Goal: Transaction & Acquisition: Complete application form

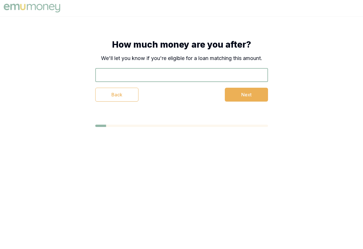
click at [210, 29] on div "How much money are you after? We'll let you know if you're eligible for a loan …" at bounding box center [181, 70] width 219 height 108
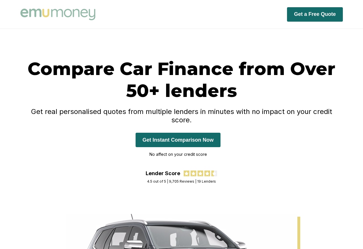
click at [312, 14] on button "Get a Free Quote" at bounding box center [315, 14] width 56 height 14
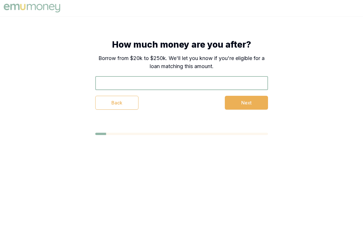
click at [152, 80] on input "text" at bounding box center [181, 83] width 173 height 14
type input "$3,000"
click at [245, 102] on button "Next" at bounding box center [246, 103] width 43 height 14
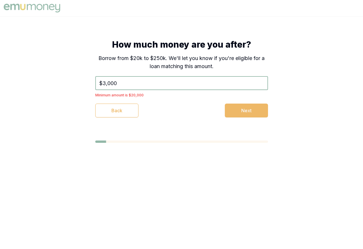
click at [242, 111] on button "Next" at bounding box center [246, 110] width 43 height 14
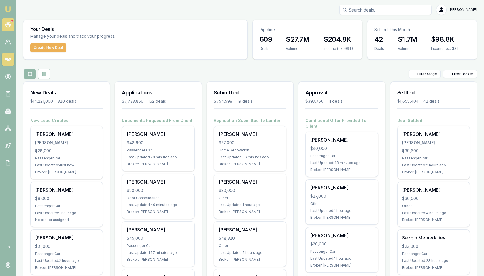
click at [10, 24] on icon at bounding box center [8, 25] width 6 height 6
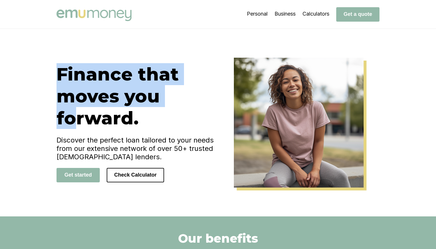
drag, startPoint x: 47, startPoint y: 65, endPoint x: 76, endPoint y: 119, distance: 61.0
click at [76, 119] on div "Finance that moves you forward. Discover the perfect loan tailored to your need…" at bounding box center [218, 123] width 346 height 130
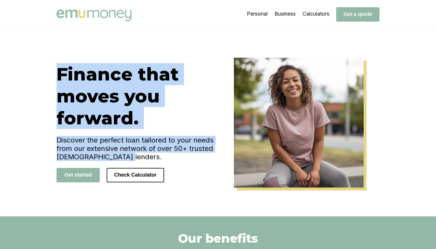
drag, startPoint x: 118, startPoint y: 157, endPoint x: 61, endPoint y: 76, distance: 98.5
click at [61, 77] on div "Finance that moves you forward. Discover the perfect loan tailored to your need…" at bounding box center [136, 123] width 161 height 130
click at [51, 71] on div "Finance that moves you forward. Discover the perfect loan tailored to your need…" at bounding box center [218, 123] width 346 height 130
drag, startPoint x: 50, startPoint y: 69, endPoint x: 125, endPoint y: 161, distance: 118.7
click at [125, 161] on div "Finance that moves you forward. Discover the perfect loan tailored to your need…" at bounding box center [218, 123] width 346 height 130
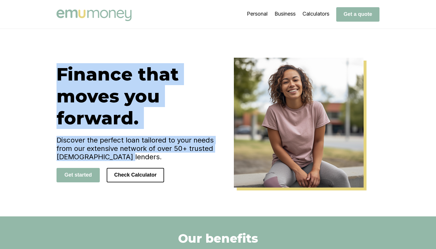
click at [121, 156] on h4 "Discover the perfect loan tailored to your needs from our extensive network of …" at bounding box center [136, 148] width 161 height 25
drag, startPoint x: 123, startPoint y: 156, endPoint x: 52, endPoint y: 76, distance: 106.2
click at [52, 76] on div "Finance that moves you forward. Discover the perfect loan tailored to your need…" at bounding box center [218, 123] width 346 height 130
click at [48, 70] on div "Finance that moves you forward. Discover the perfect loan tailored to your need…" at bounding box center [218, 123] width 346 height 130
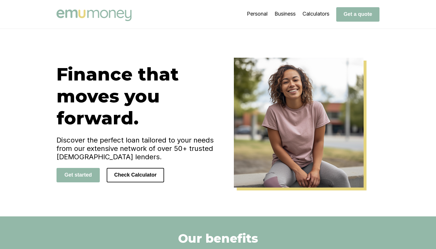
click at [49, 70] on div "Finance that moves you forward. Discover the perfect loan tailored to your need…" at bounding box center [218, 123] width 346 height 130
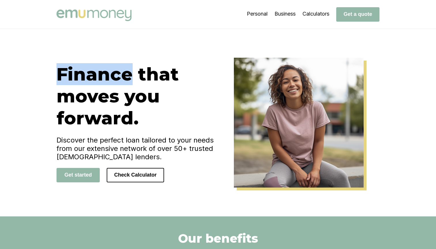
click at [49, 70] on div "Finance that moves you forward. Discover the perfect loan tailored to your need…" at bounding box center [218, 123] width 346 height 130
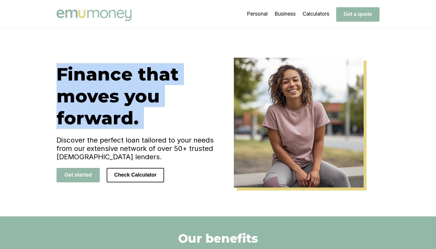
click at [49, 70] on div "Finance that moves you forward. Discover the perfect loan tailored to your need…" at bounding box center [218, 123] width 346 height 130
click at [191, 74] on h1 "Finance that moves you forward." at bounding box center [136, 96] width 161 height 66
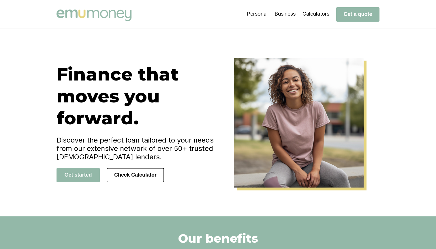
click at [52, 74] on div "Finance that moves you forward. Discover the perfect loan tailored to your need…" at bounding box center [218, 123] width 346 height 130
click at [50, 71] on div "Finance that moves you forward. Discover the perfect loan tailored to your need…" at bounding box center [218, 123] width 346 height 130
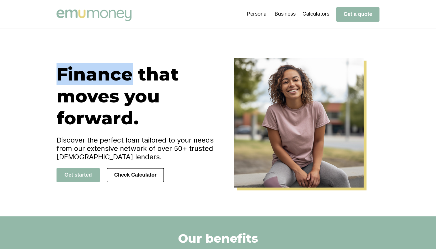
click at [50, 71] on div "Finance that moves you forward. Discover the perfect loan tailored to your need…" at bounding box center [218, 123] width 346 height 130
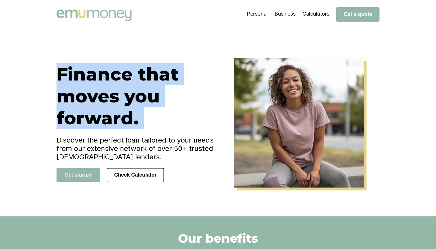
click at [50, 71] on div "Finance that moves you forward. Discover the perfect loan tailored to your need…" at bounding box center [218, 123] width 346 height 130
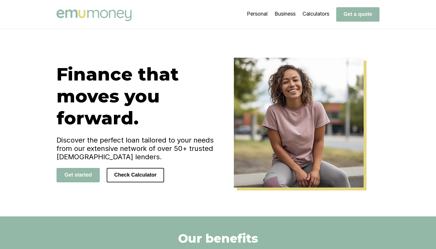
click at [48, 71] on div "Finance that moves you forward. Discover the perfect loan tailored to your need…" at bounding box center [218, 123] width 346 height 130
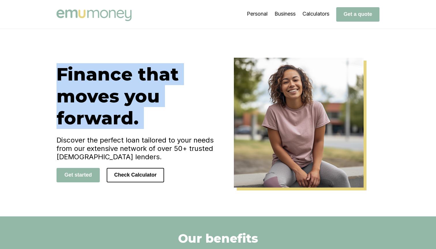
drag, startPoint x: 47, startPoint y: 70, endPoint x: 44, endPoint y: 122, distance: 52.2
click at [44, 122] on div "Finance that moves you forward. Discover the perfect loan tailored to your need…" at bounding box center [218, 122] width 436 height 187
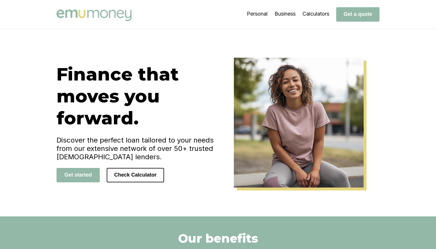
click at [35, 116] on div "Finance that moves you forward. Discover the perfect loan tailored to your need…" at bounding box center [218, 122] width 436 height 187
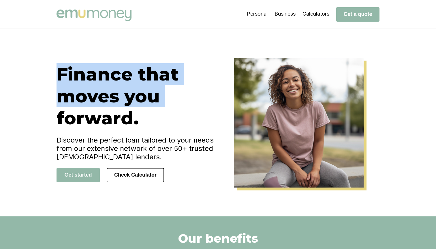
drag, startPoint x: 47, startPoint y: 68, endPoint x: 48, endPoint y: 128, distance: 60.3
click at [48, 128] on div "Finance that moves you forward. Discover the perfect loan tailored to your need…" at bounding box center [218, 123] width 346 height 130
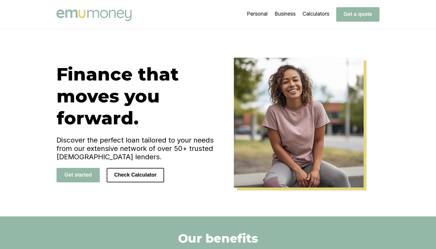
click at [144, 117] on h1 "Finance that moves you forward." at bounding box center [136, 96] width 161 height 66
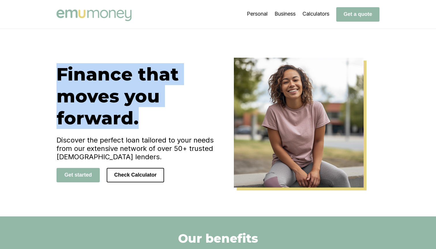
drag, startPoint x: 139, startPoint y: 117, endPoint x: 61, endPoint y: 71, distance: 90.5
click at [61, 71] on h1 "Finance that moves you forward." at bounding box center [136, 96] width 161 height 66
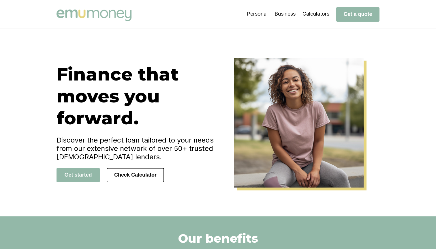
click at [49, 71] on div "Finance that moves you forward. Discover the perfect loan tailored to your need…" at bounding box center [218, 123] width 346 height 130
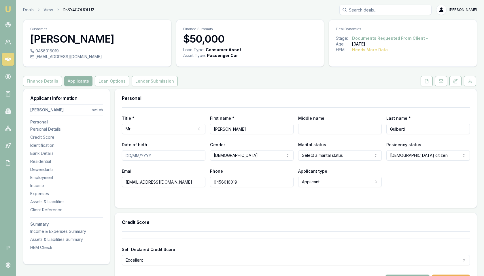
click at [263, 76] on div "Finance Details Applicants Loan Options Lender Submission" at bounding box center [250, 81] width 454 height 10
click at [233, 80] on div "Finance Details Applicants Loan Options Lender Submission" at bounding box center [250, 81] width 454 height 10
